Goal: Task Accomplishment & Management: Manage account settings

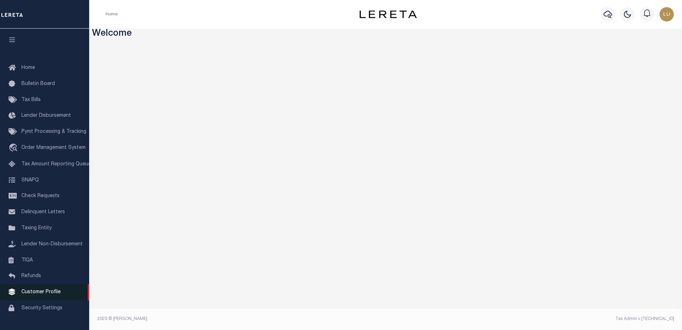
click at [42, 294] on span "Customer Profile" at bounding box center [40, 291] width 39 height 5
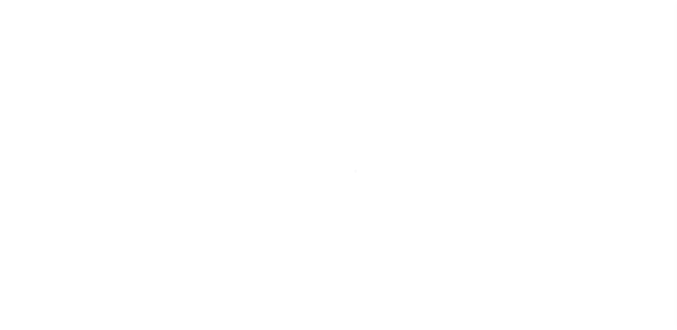
scroll to position [18, 0]
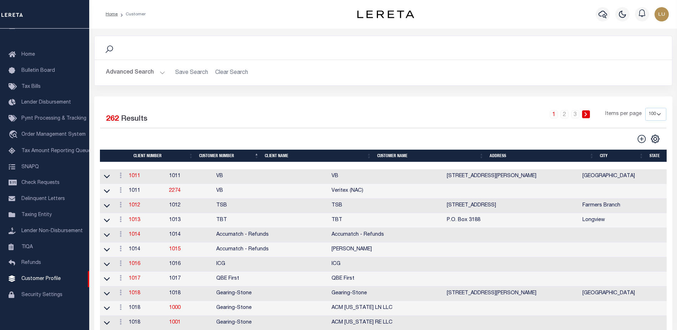
click at [149, 75] on button "Advanced Search" at bounding box center [135, 73] width 59 height 14
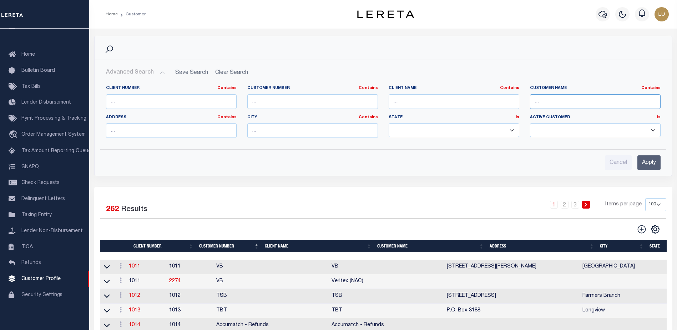
click at [583, 97] on input "text" at bounding box center [595, 101] width 131 height 15
type input "Luis"
click at [647, 163] on input "Apply" at bounding box center [648, 162] width 23 height 15
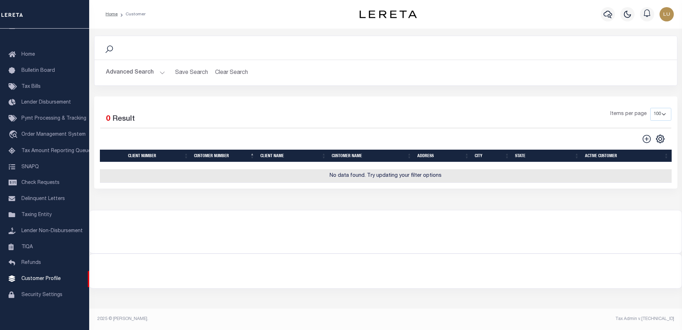
click at [137, 72] on button "Advanced Search" at bounding box center [135, 73] width 59 height 14
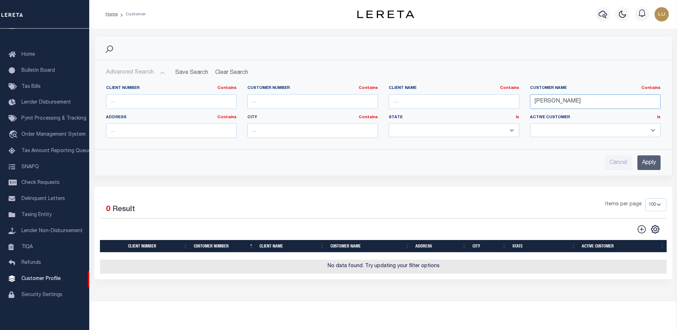
click at [599, 101] on input "Luis" at bounding box center [595, 101] width 131 height 15
click at [567, 102] on input "text" at bounding box center [595, 101] width 131 height 15
type input "LF"
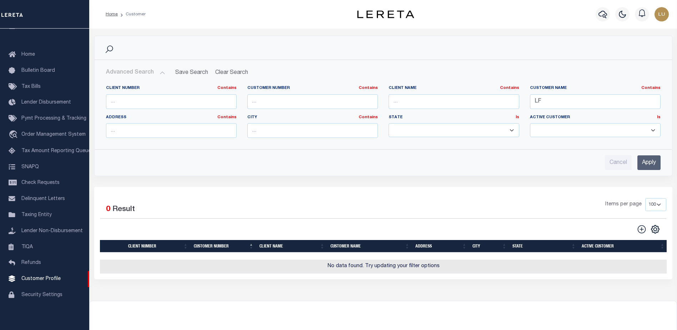
click at [649, 162] on input "Apply" at bounding box center [648, 162] width 23 height 15
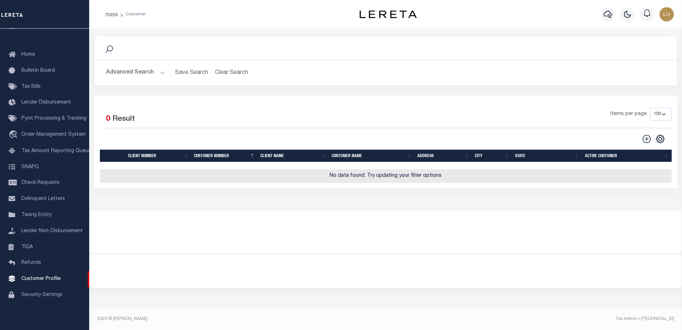
click at [647, 138] on icon at bounding box center [647, 139] width 8 height 8
type input "0"
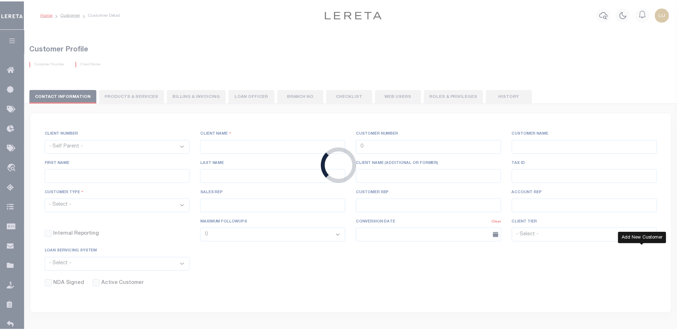
checkbox input "false"
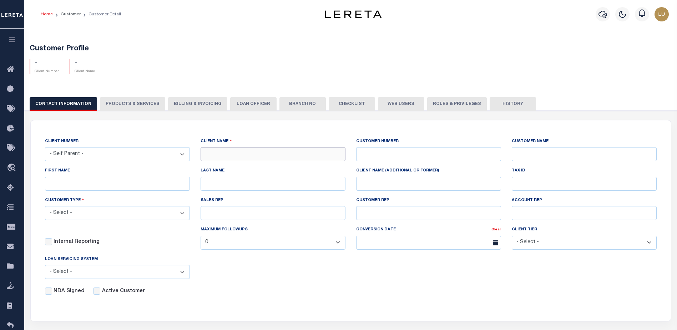
click at [222, 155] on input "text" at bounding box center [273, 154] width 145 height 14
type input "Luis - EPB"
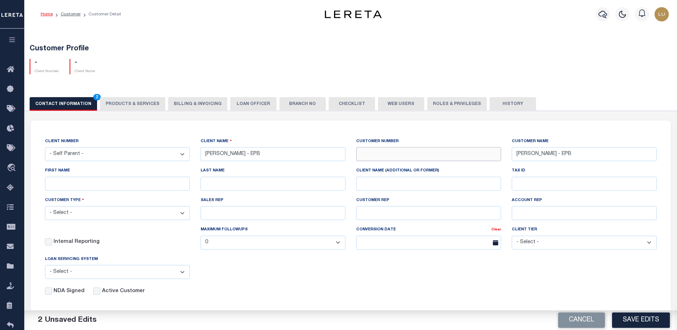
click at [408, 153] on input "text" at bounding box center [428, 154] width 145 height 14
type input "2711"
click at [99, 273] on select "- Select - Jack Henry Silverlake FICS Fiserv MSP Other" at bounding box center [117, 272] width 145 height 14
click at [89, 210] on select "- Select - Residential Commercial Mixed Portfolio" at bounding box center [117, 213] width 145 height 14
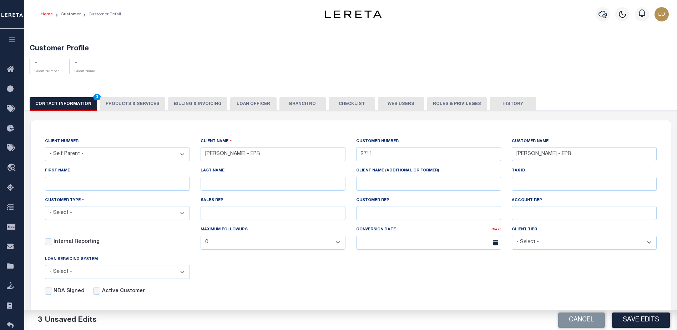
select select "Residential"
click at [45, 207] on select "- Select - Residential Commercial Mixed Portfolio" at bounding box center [117, 213] width 145 height 14
click at [95, 294] on input "Active Customer" at bounding box center [96, 290] width 7 height 7
checkbox input "true"
click at [633, 317] on button "Save Edits" at bounding box center [641, 319] width 58 height 15
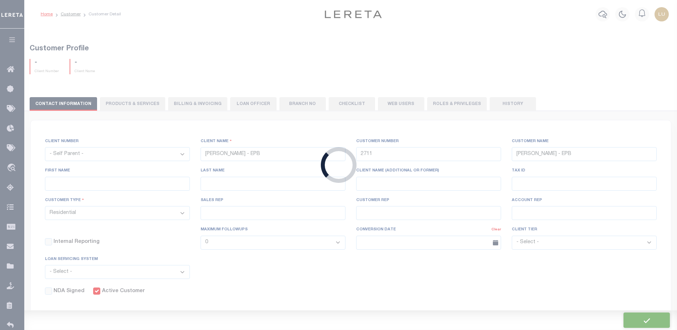
select select
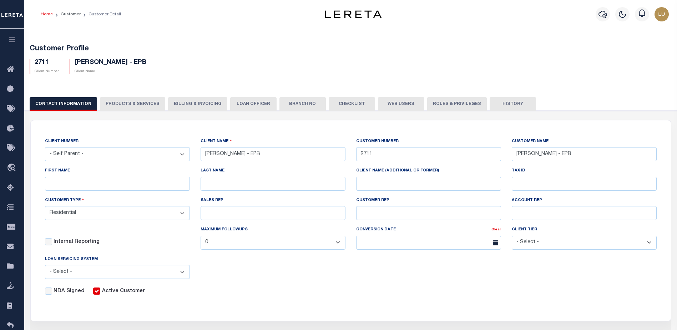
click at [379, 103] on button "Web Users" at bounding box center [401, 104] width 46 height 14
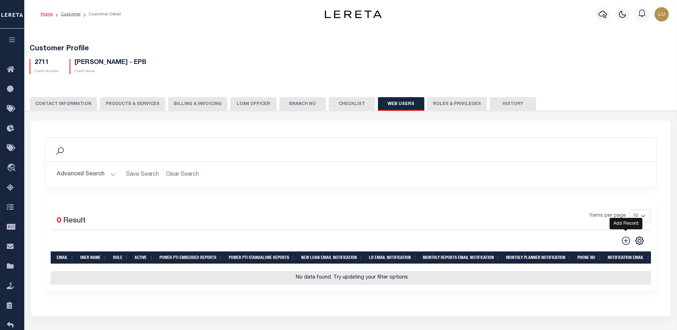
click at [628, 242] on icon at bounding box center [625, 240] width 9 height 9
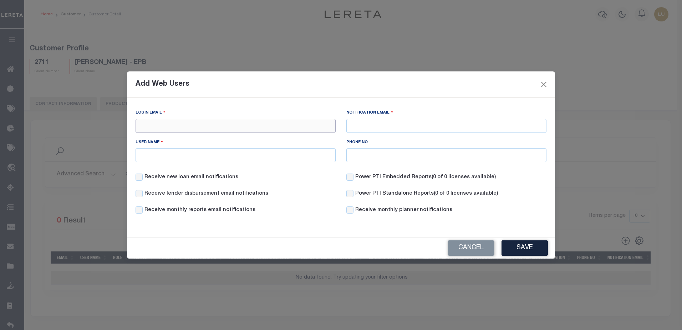
click at [216, 127] on input "Login Email" at bounding box center [236, 126] width 200 height 14
type input "luis.flores@accumatch.com"
click at [218, 157] on input "User Name" at bounding box center [236, 155] width 200 height 14
type input "Luis.Flores"
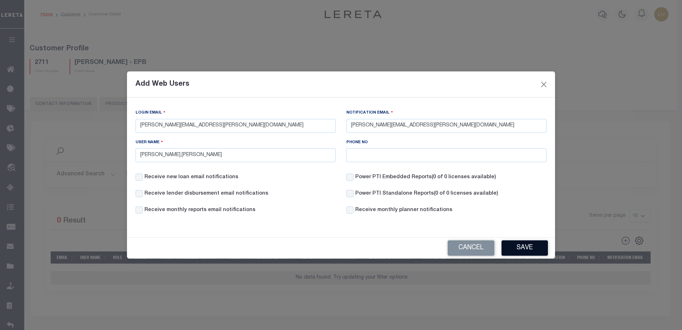
click at [521, 250] on button "Save" at bounding box center [525, 247] width 46 height 15
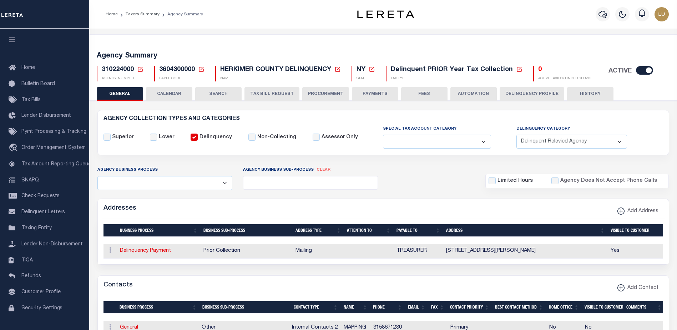
select select "1"
select select
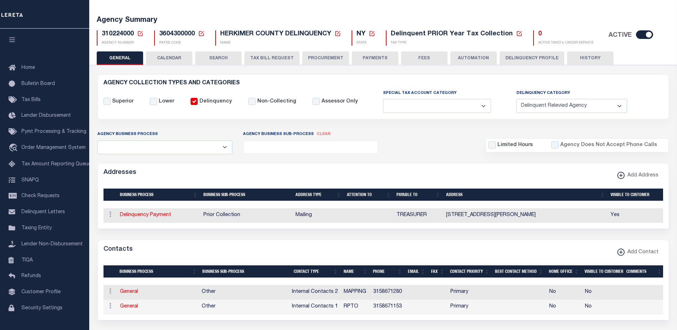
click at [125, 33] on span "310224000" at bounding box center [118, 34] width 32 height 6
copy h5 "310224000"
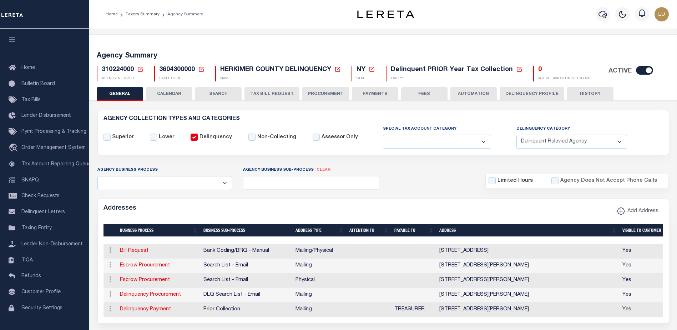
select select "1"
select select
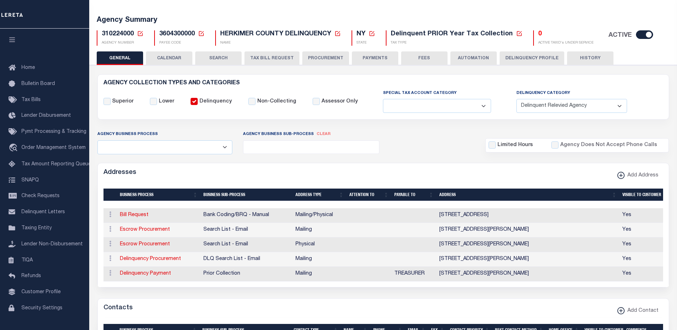
scroll to position [36, 0]
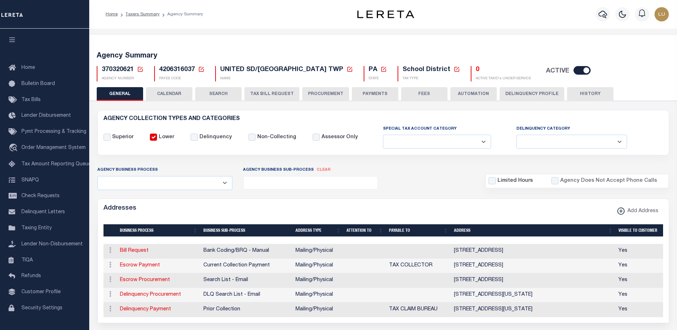
select select
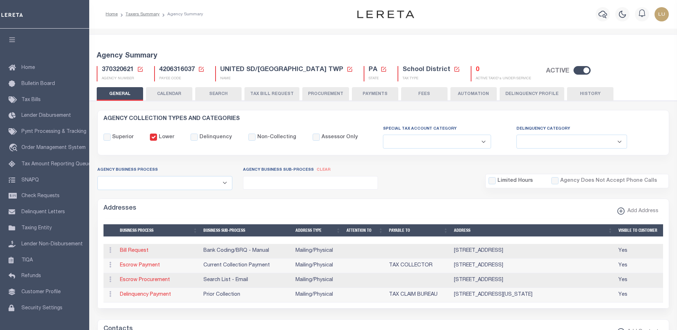
select select
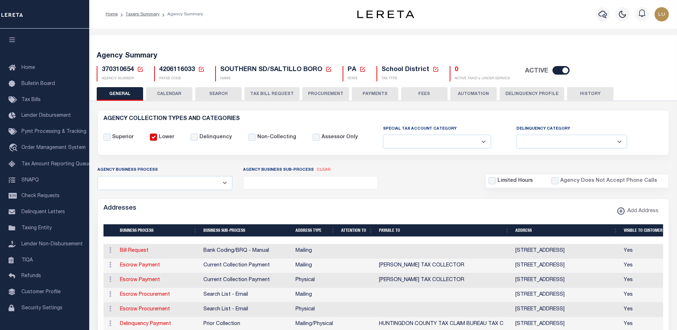
select select
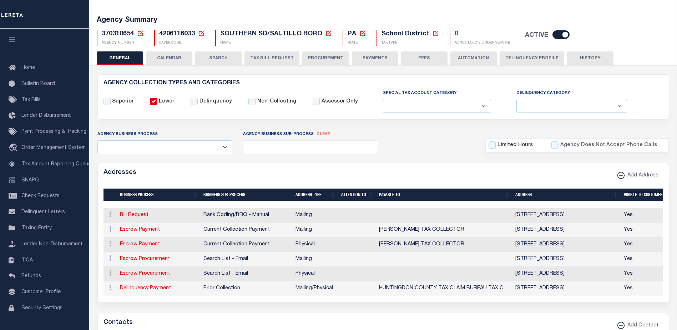
scroll to position [36, 0]
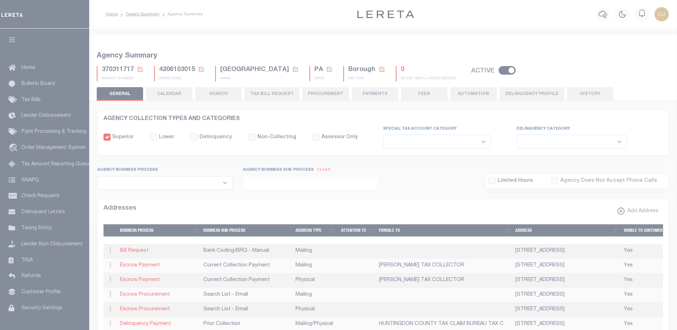
select select
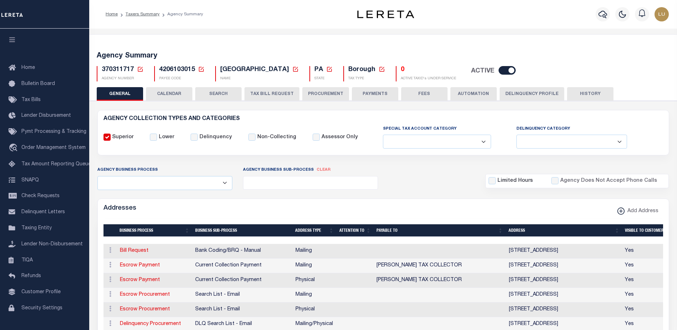
select select
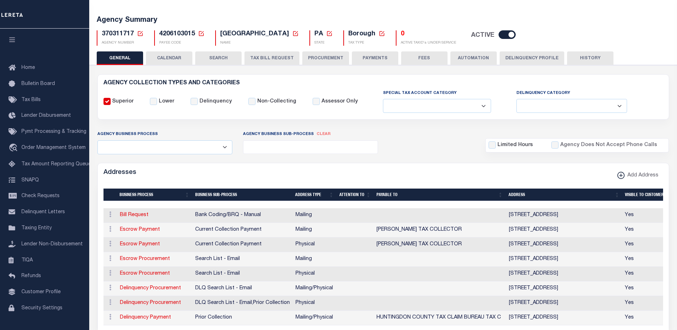
scroll to position [71, 0]
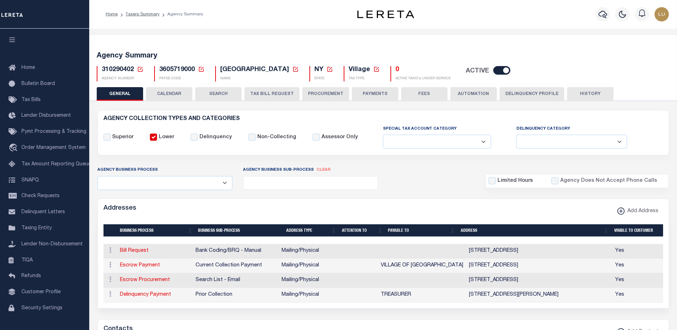
select select
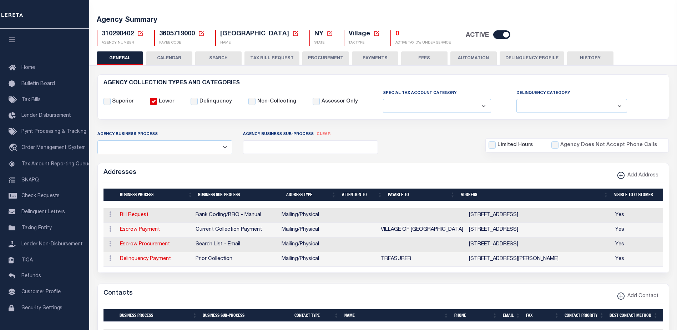
scroll to position [36, 0]
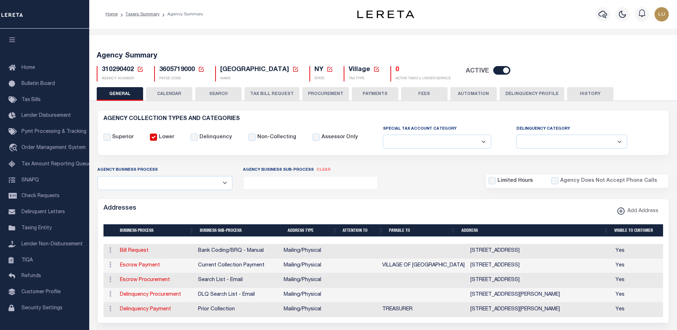
select select
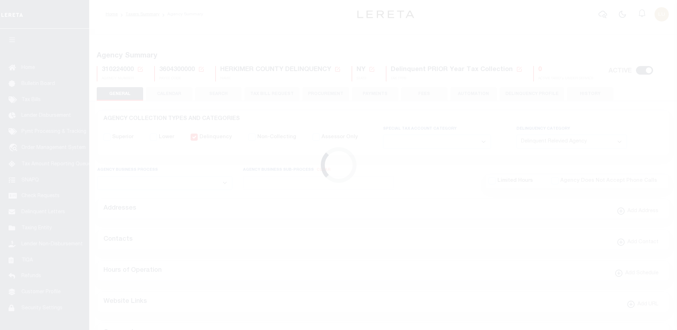
select select "1"
select select
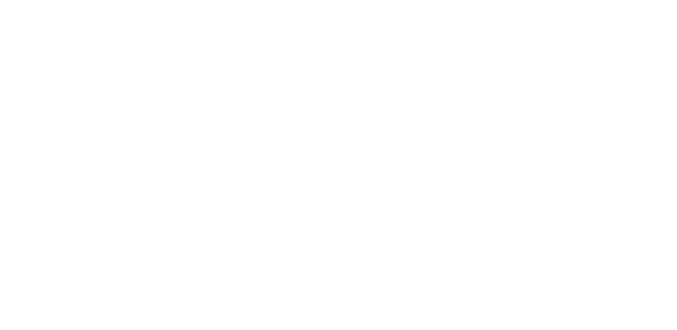
select select
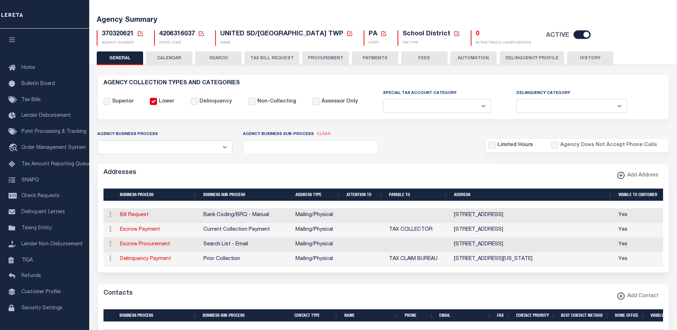
scroll to position [71, 0]
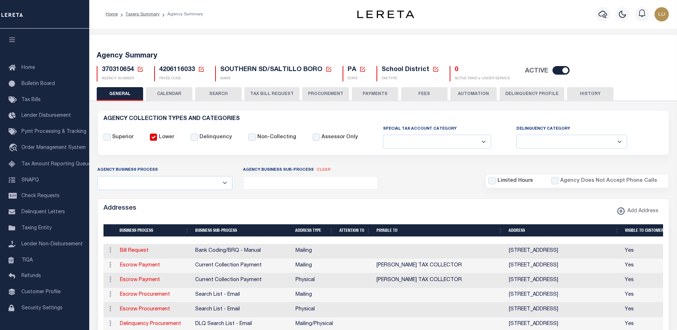
select select
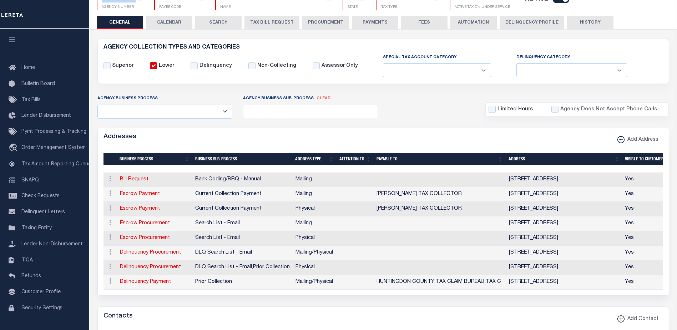
scroll to position [71, 0]
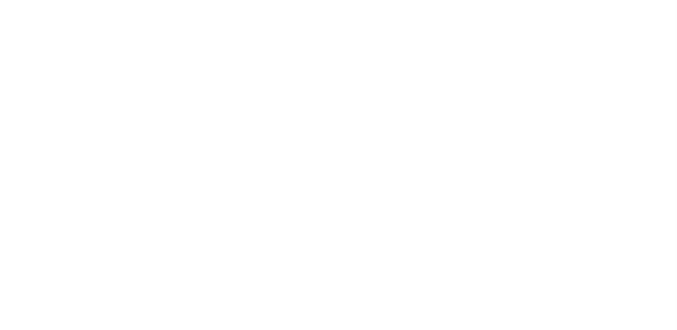
select select
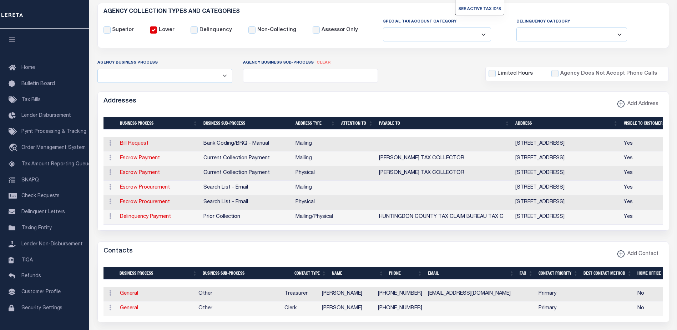
scroll to position [107, 0]
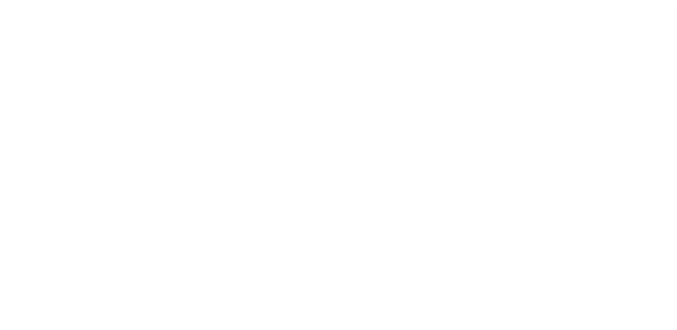
select select
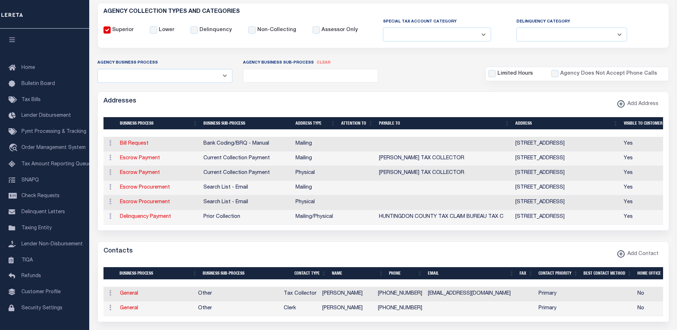
scroll to position [107, 0]
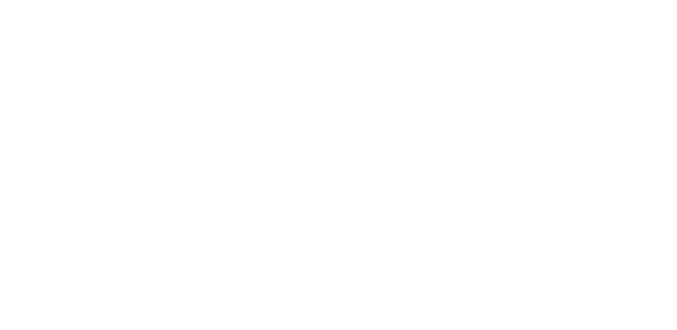
select select
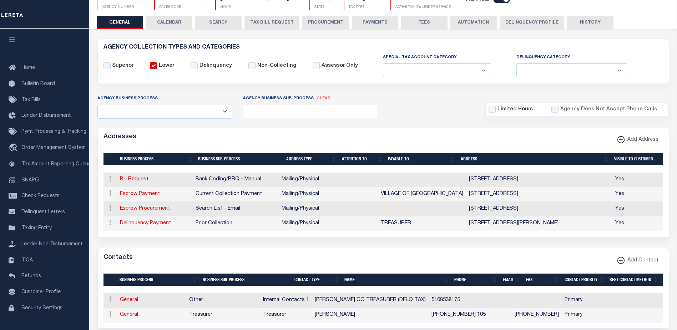
scroll to position [71, 0]
